Goal: Find specific page/section: Find specific page/section

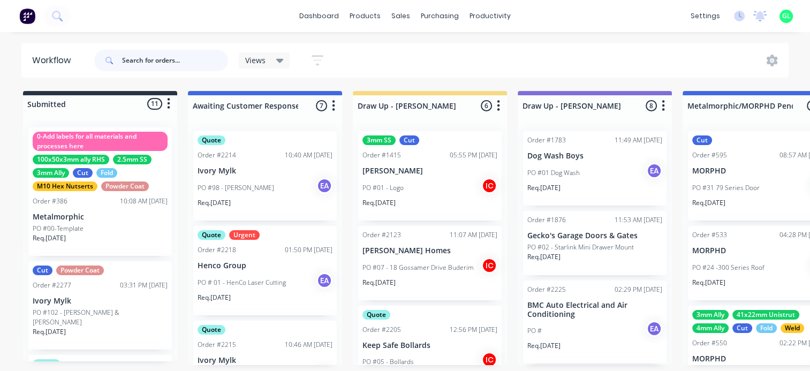
click at [175, 58] on input "text" at bounding box center [175, 60] width 106 height 21
type input "ekebol"
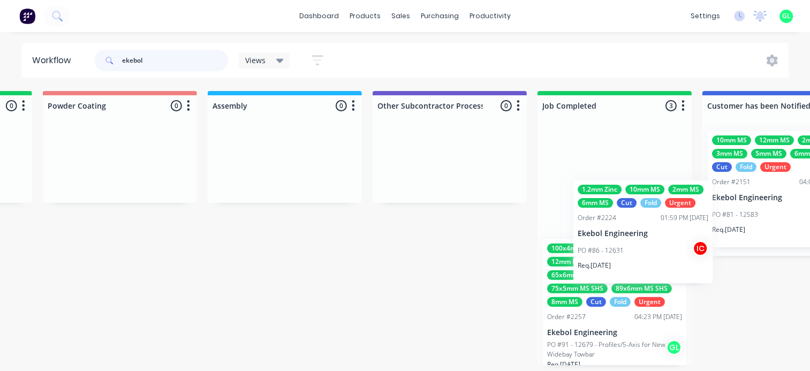
scroll to position [2, 3114]
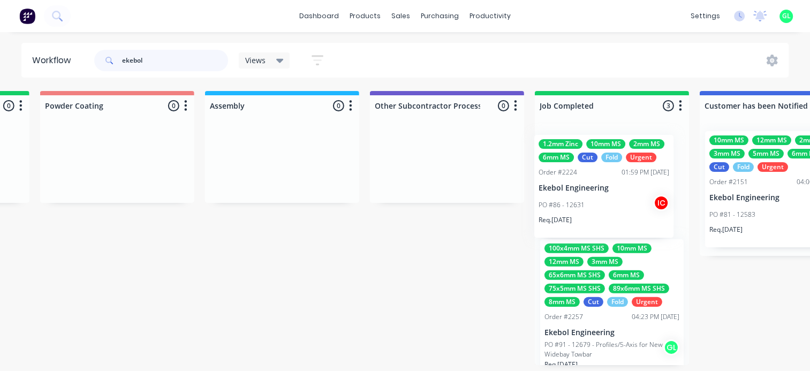
drag, startPoint x: 216, startPoint y: 304, endPoint x: 568, endPoint y: 203, distance: 365.8
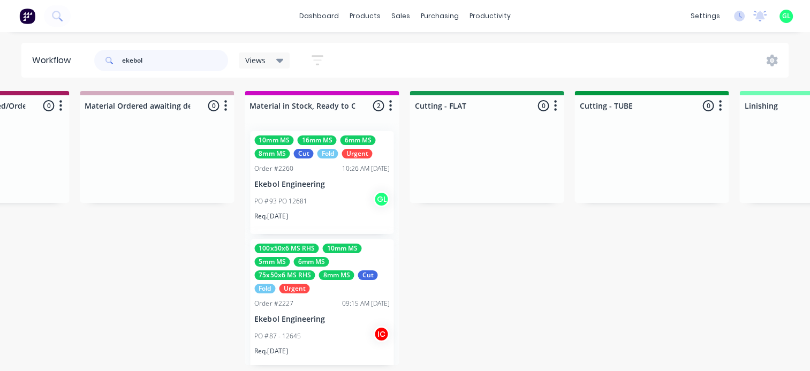
scroll to position [2, 1669]
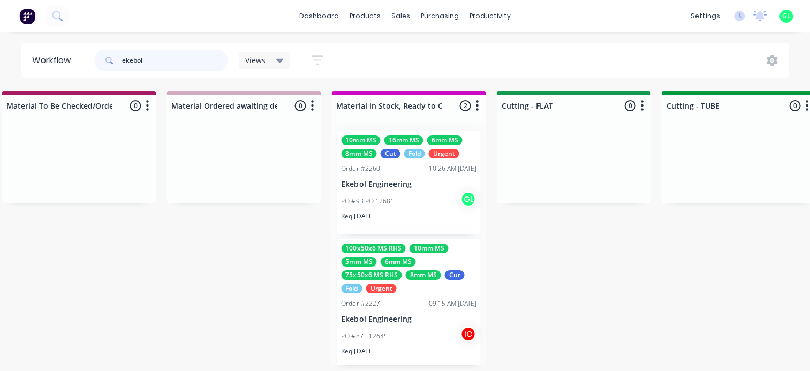
click at [136, 58] on input "ekebol" at bounding box center [175, 60] width 106 height 21
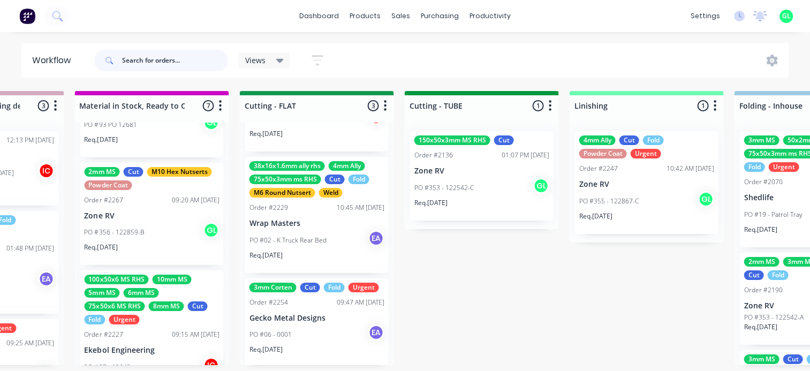
scroll to position [139, 0]
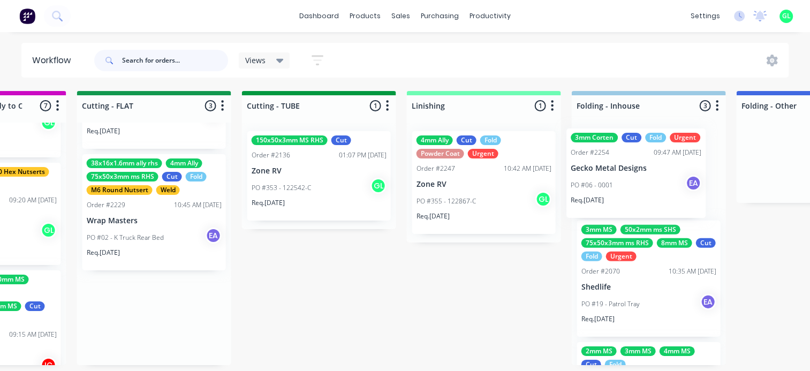
drag, startPoint x: 294, startPoint y: 318, endPoint x: 629, endPoint y: 172, distance: 365.7
click at [629, 172] on div "Submitted 11 Status colour #273444 hex #273444 Save Cancel Summaries Total orde…" at bounding box center [115, 228] width 4422 height 274
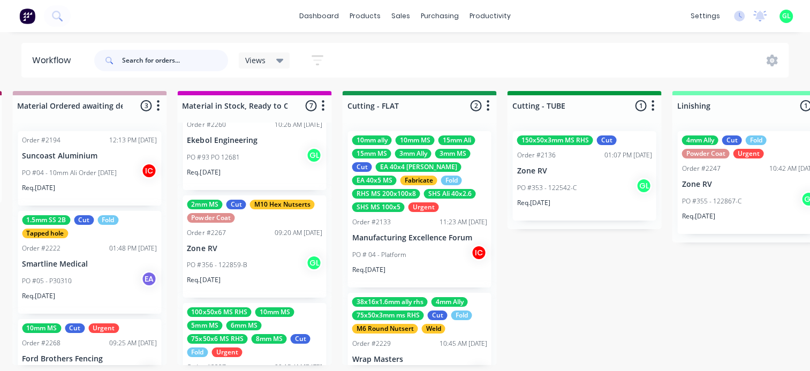
scroll to position [0, 0]
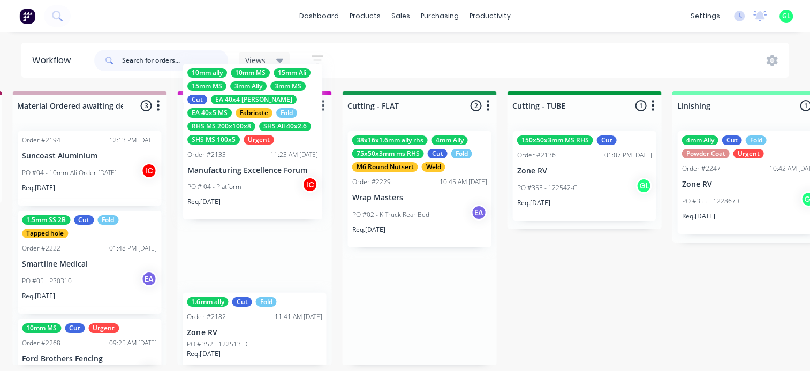
drag, startPoint x: 378, startPoint y: 205, endPoint x: 247, endPoint y: 174, distance: 134.6
click at [247, 174] on div "Submitted 11 Status colour #273444 hex #273444 Save Cancel Summaries Total orde…" at bounding box center [379, 228] width 4422 height 274
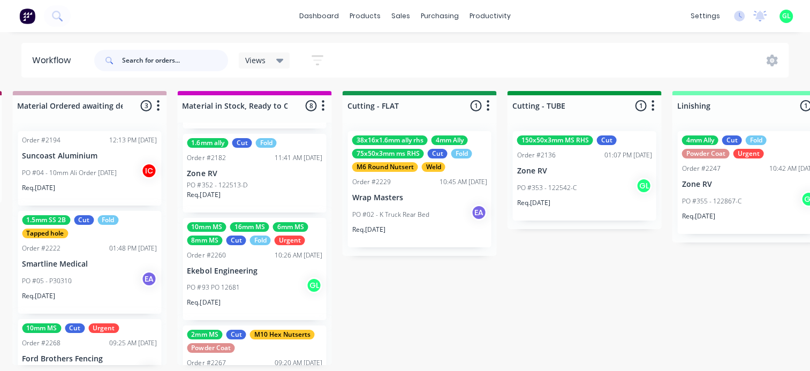
scroll to position [161, 0]
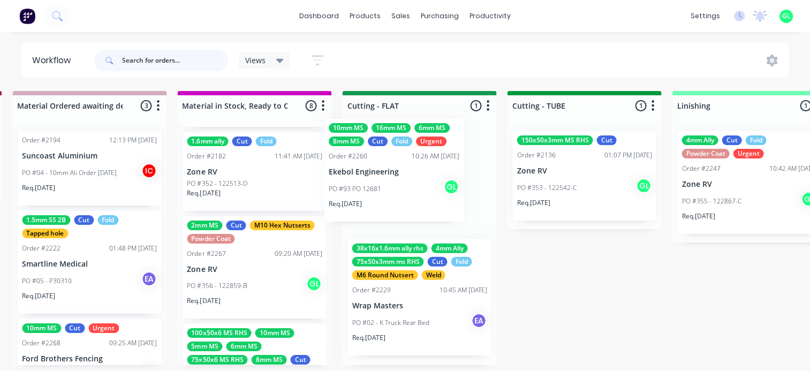
drag, startPoint x: 217, startPoint y: 285, endPoint x: 364, endPoint y: 188, distance: 176.3
click at [364, 188] on div "Submitted 11 Status colour #273444 hex #273444 Save Cancel Summaries Total orde…" at bounding box center [379, 228] width 4422 height 274
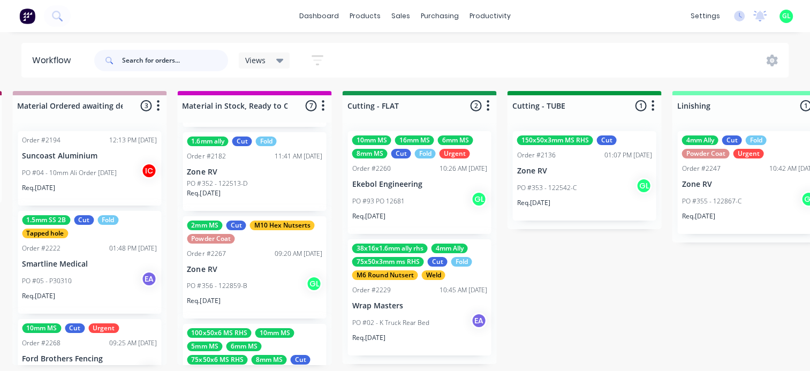
scroll to position [214, 0]
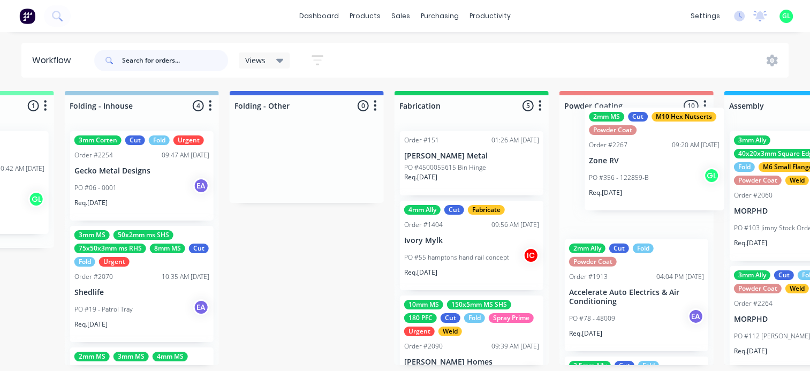
drag, startPoint x: 212, startPoint y: 217, endPoint x: 613, endPoint y: 169, distance: 404.2
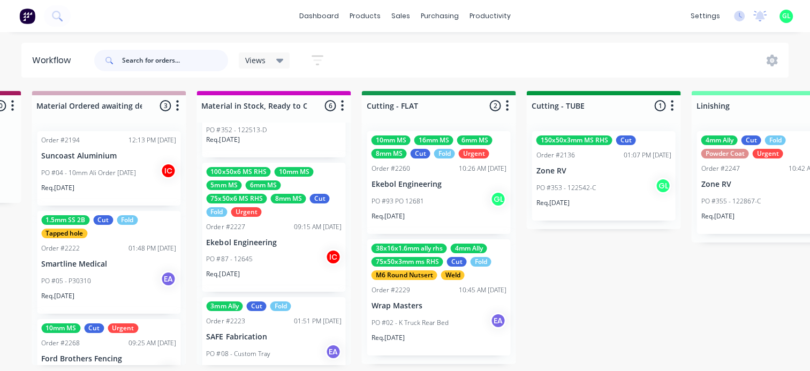
scroll to position [2, 1687]
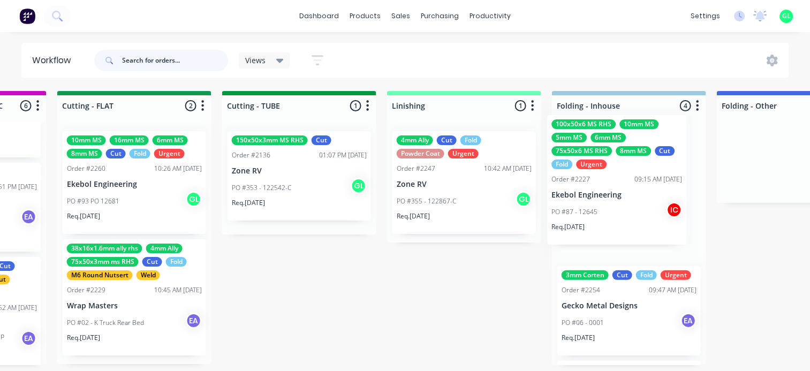
drag, startPoint x: 347, startPoint y: 256, endPoint x: 583, endPoint y: 211, distance: 240.7
click at [583, 211] on div "Submitted 11 Status colour #273444 hex #273444 Save Cancel Summaries Total orde…" at bounding box center [95, 228] width 4422 height 274
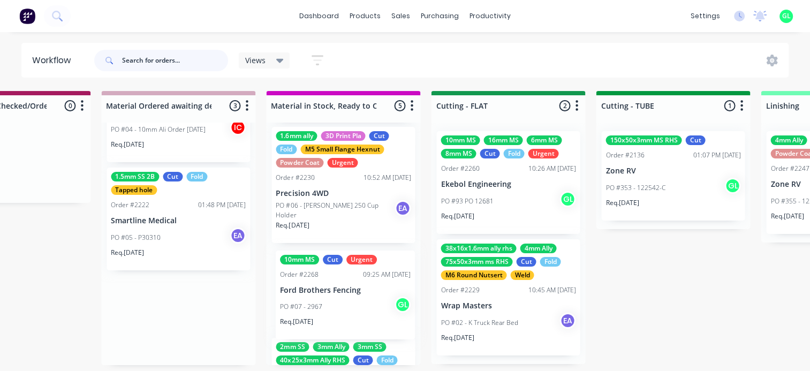
scroll to position [0, 0]
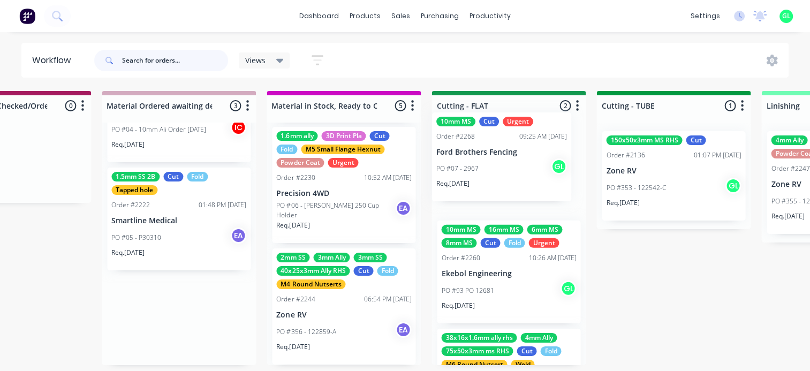
drag, startPoint x: 137, startPoint y: 328, endPoint x: 467, endPoint y: 168, distance: 366.4
click at [467, 168] on div "Submitted 11 Status colour #273444 hex #273444 Save Cancel Summaries Total orde…" at bounding box center [469, 228] width 4422 height 274
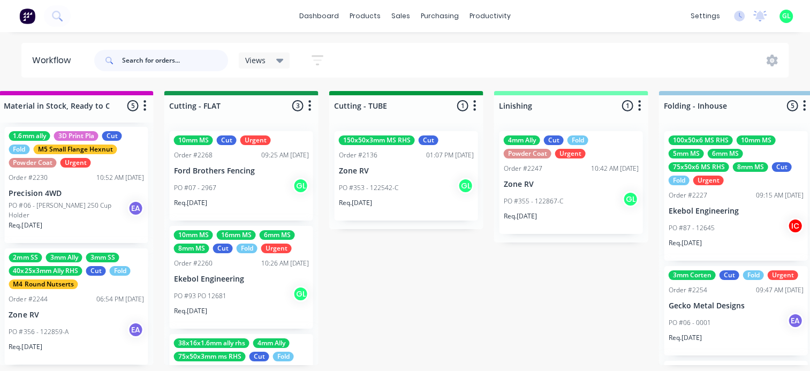
click at [169, 56] on input "text" at bounding box center [175, 60] width 106 height 21
type input "white"
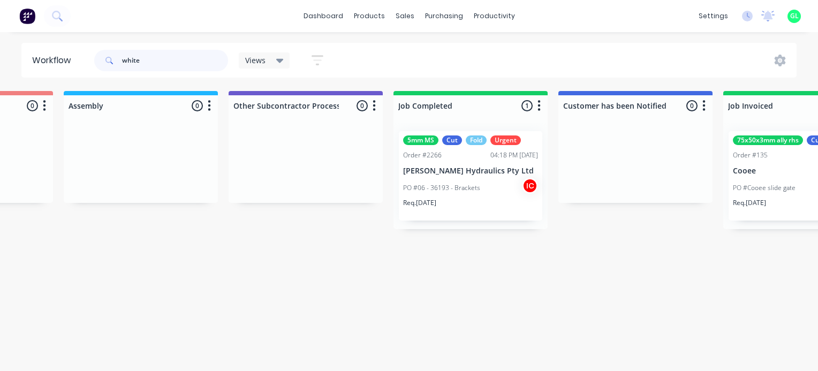
scroll to position [0, 3264]
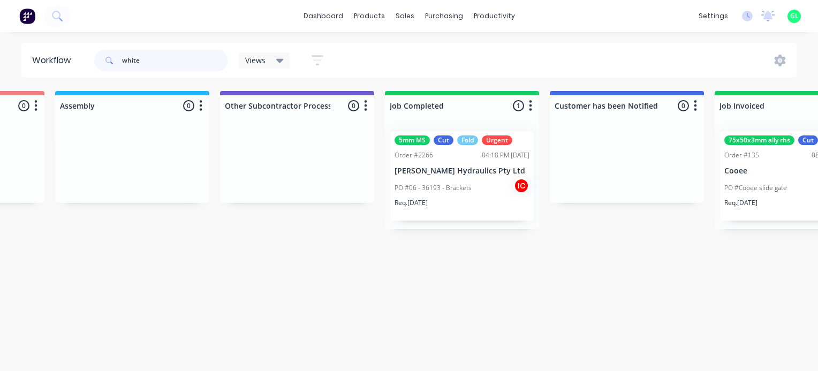
click at [126, 58] on input "white" at bounding box center [175, 60] width 106 height 21
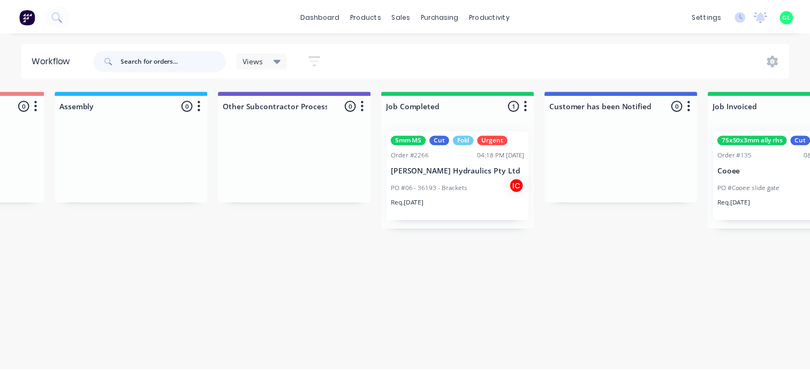
scroll to position [0, 0]
